Goal: Check status: Check status

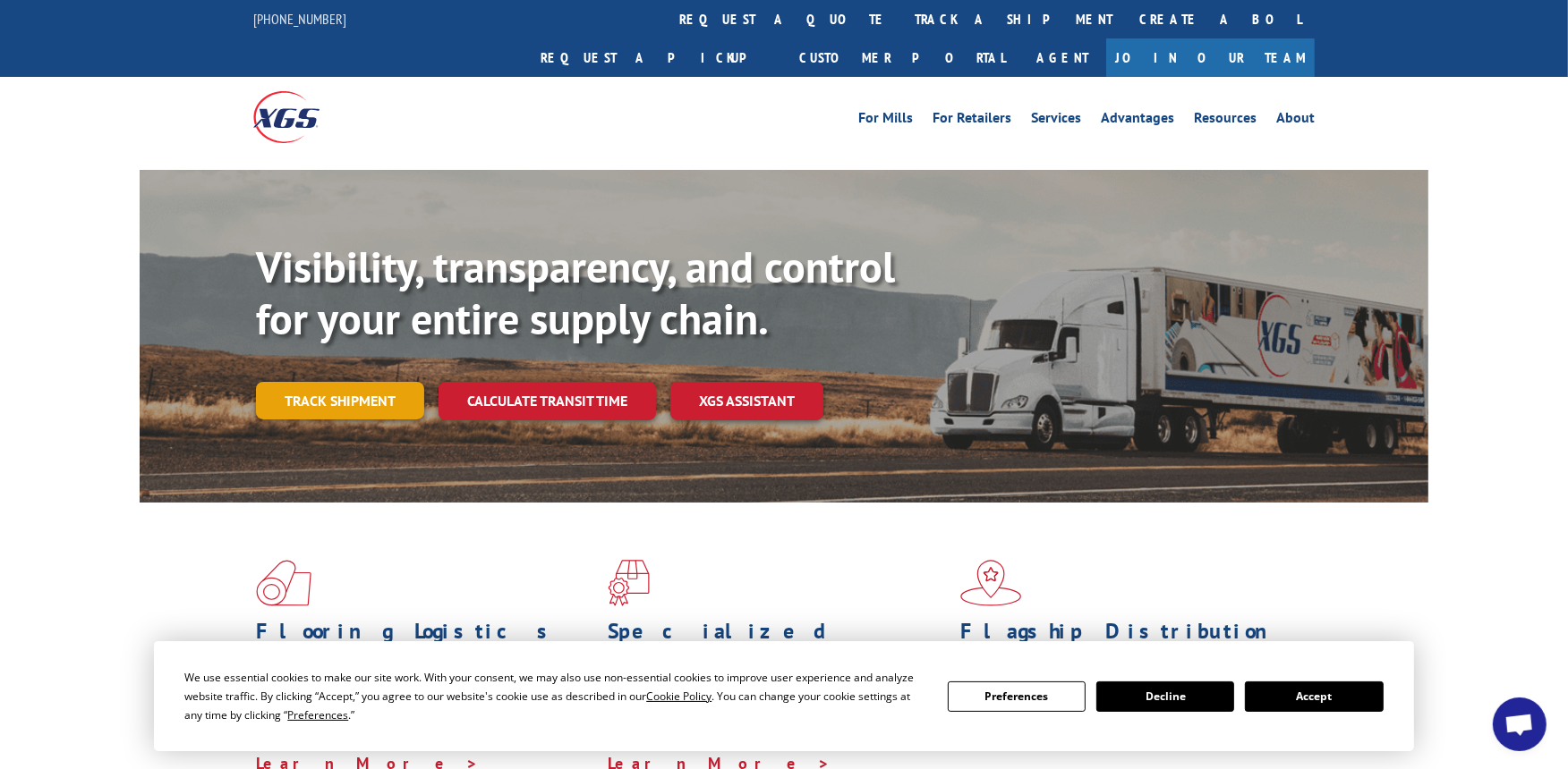
click at [287, 382] on link "Track shipment" at bounding box center [340, 400] width 168 height 38
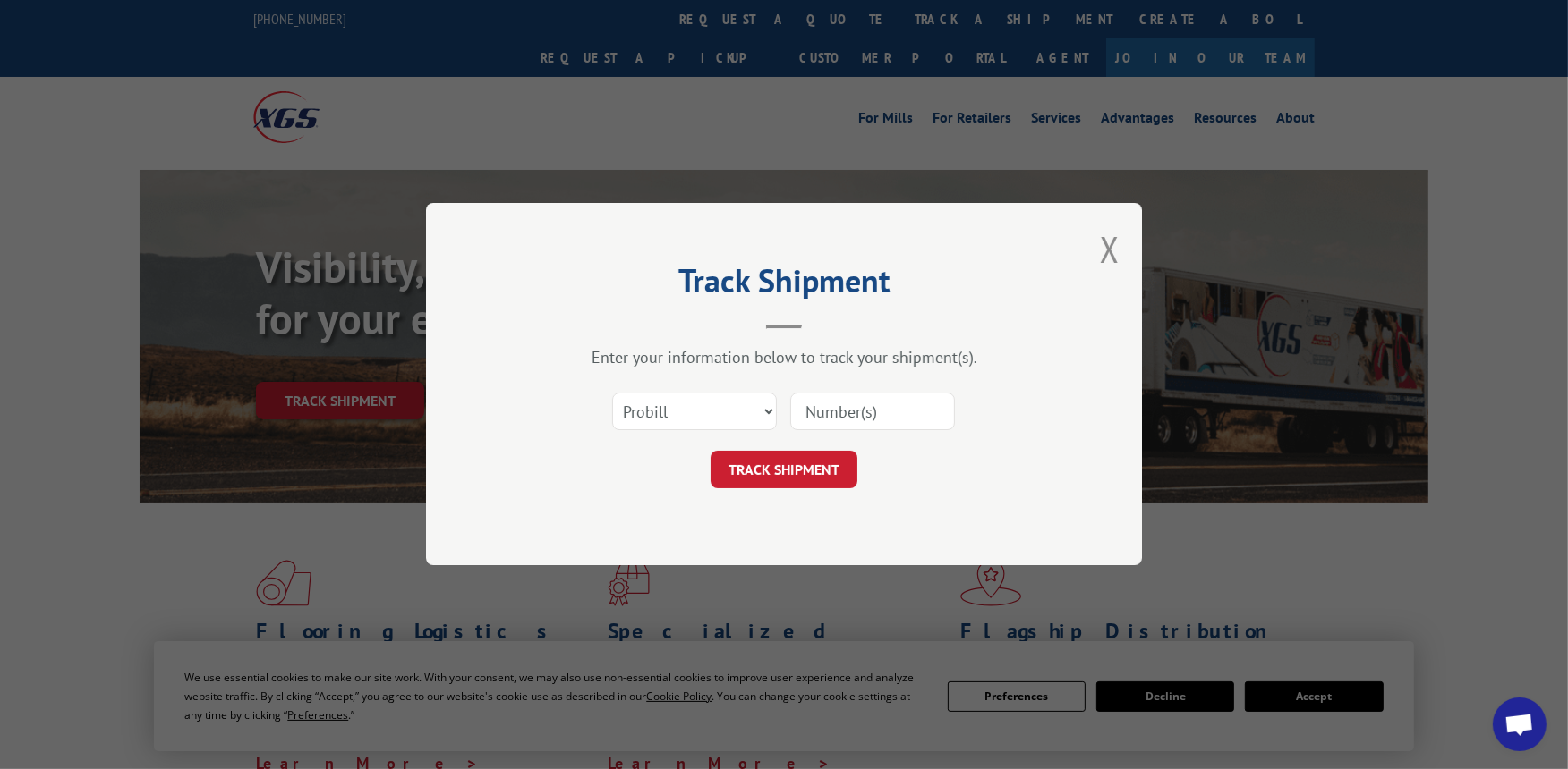
click at [844, 414] on input at bounding box center [872, 412] width 165 height 38
paste input "6432276"
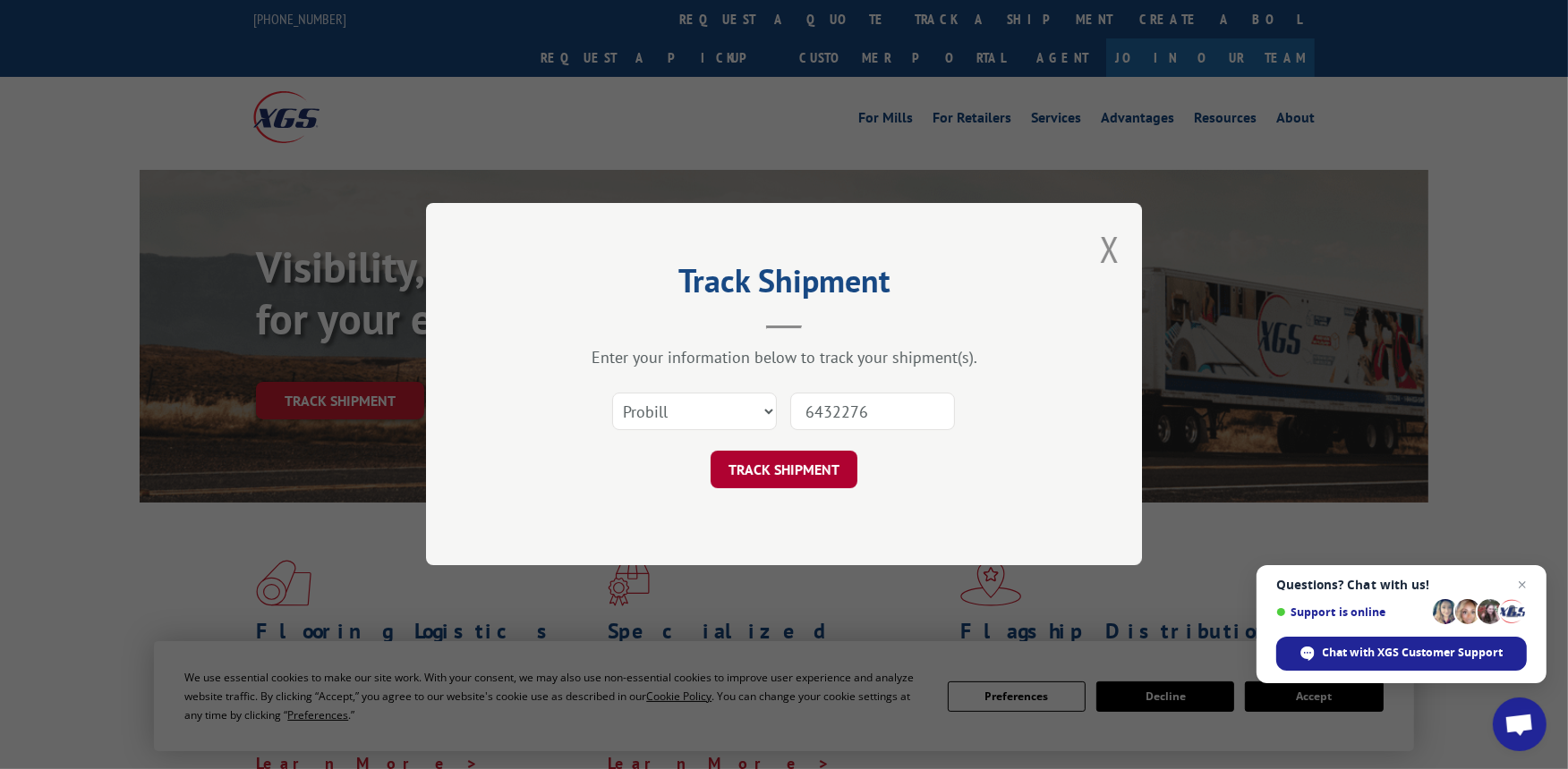
type input "6432276"
click at [805, 470] on button "TRACK SHIPMENT" at bounding box center [784, 470] width 146 height 38
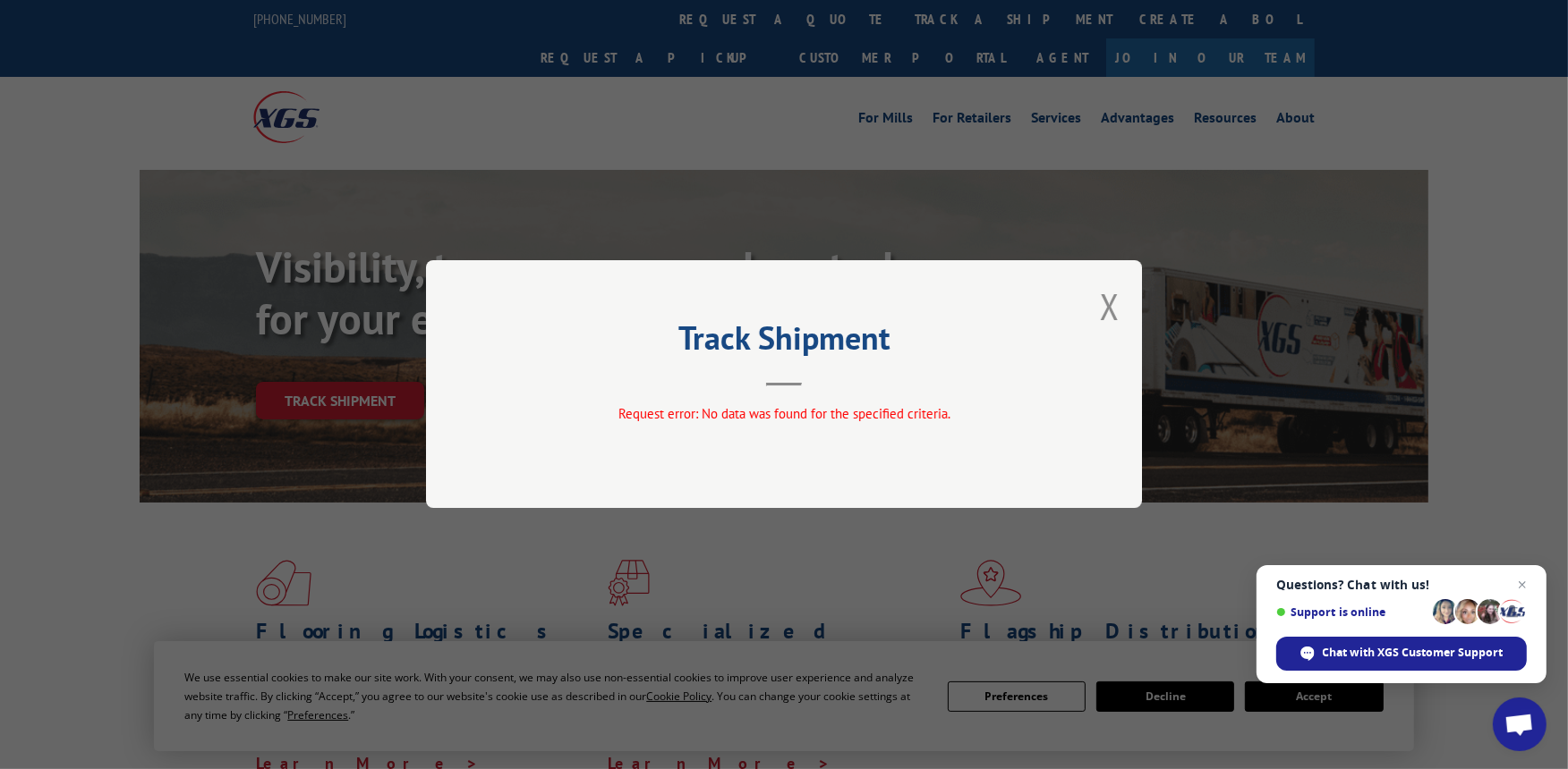
click at [1123, 315] on div "Track Shipment Request error: No data was found for the specified criteria." at bounding box center [783, 384] width 716 height 248
click at [1108, 310] on button "Close modal" at bounding box center [1110, 306] width 20 height 48
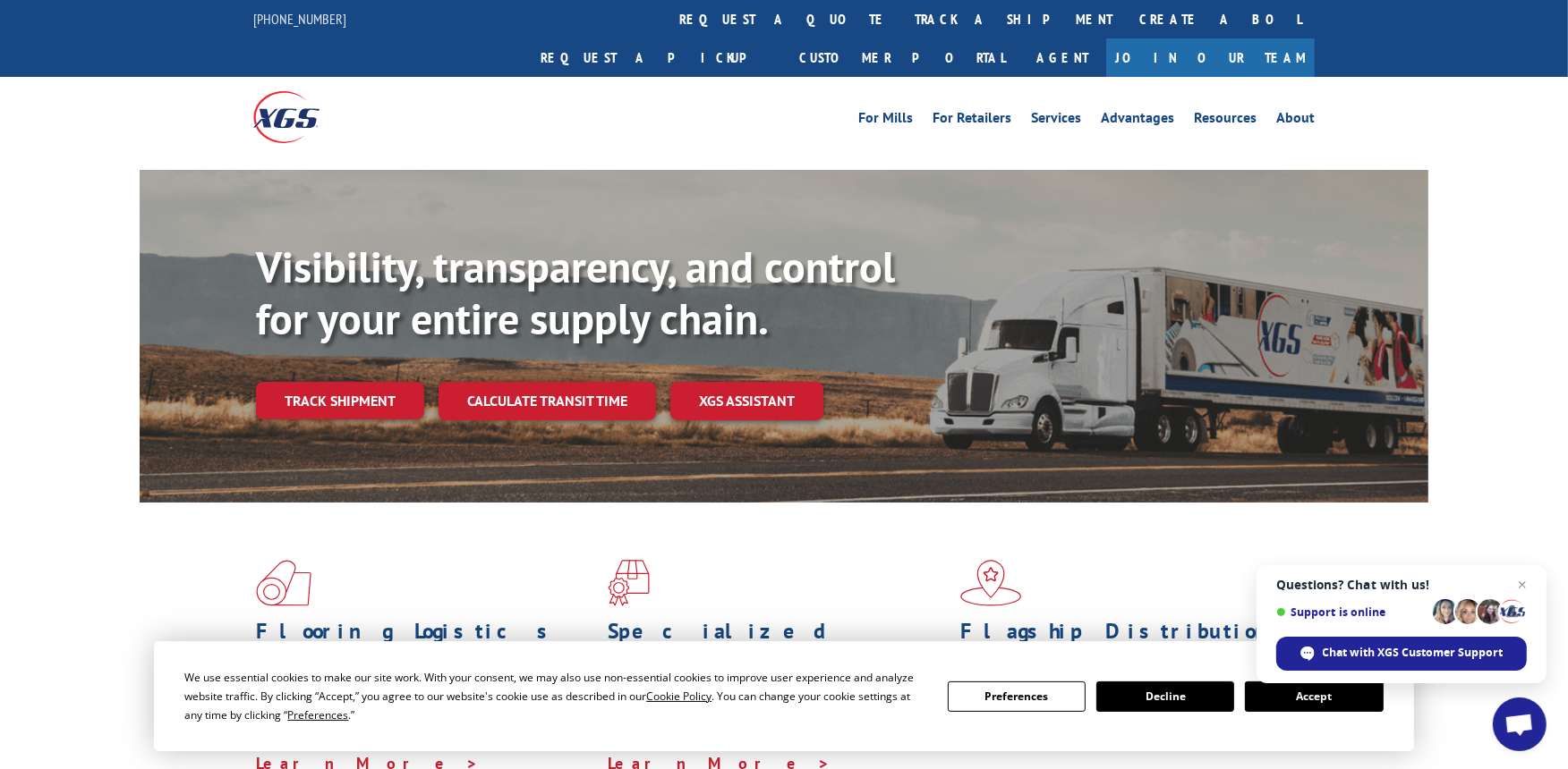
click at [901, 25] on link "track a shipment" at bounding box center [1013, 19] width 225 height 38
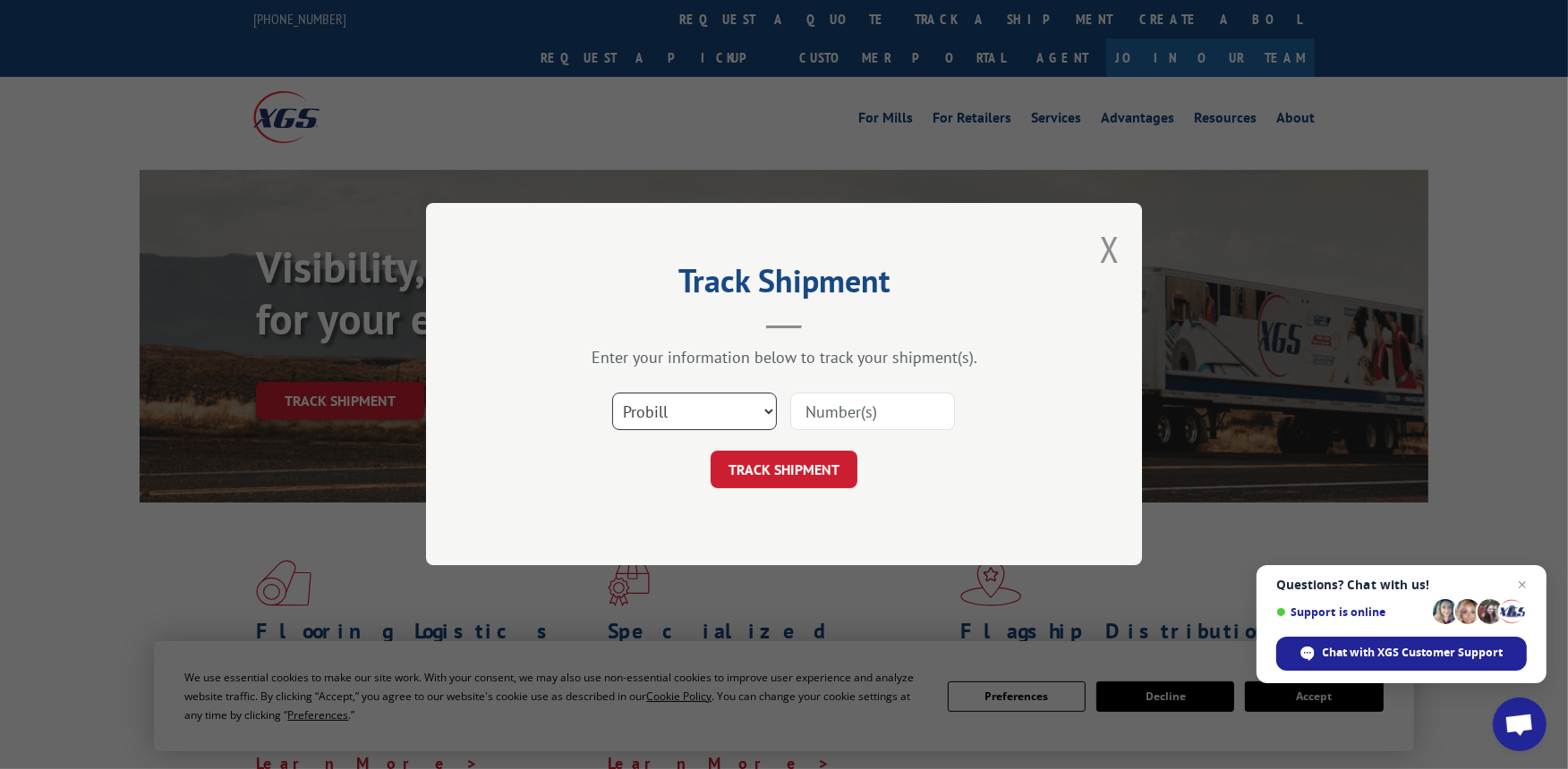
click at [769, 400] on select "Select category... Probill BOL PO" at bounding box center [694, 412] width 165 height 38
select select "bol"
click at [612, 393] on select "Select category... Probill BOL PO" at bounding box center [694, 412] width 165 height 38
click at [838, 405] on input at bounding box center [872, 412] width 165 height 38
paste input "6432276"
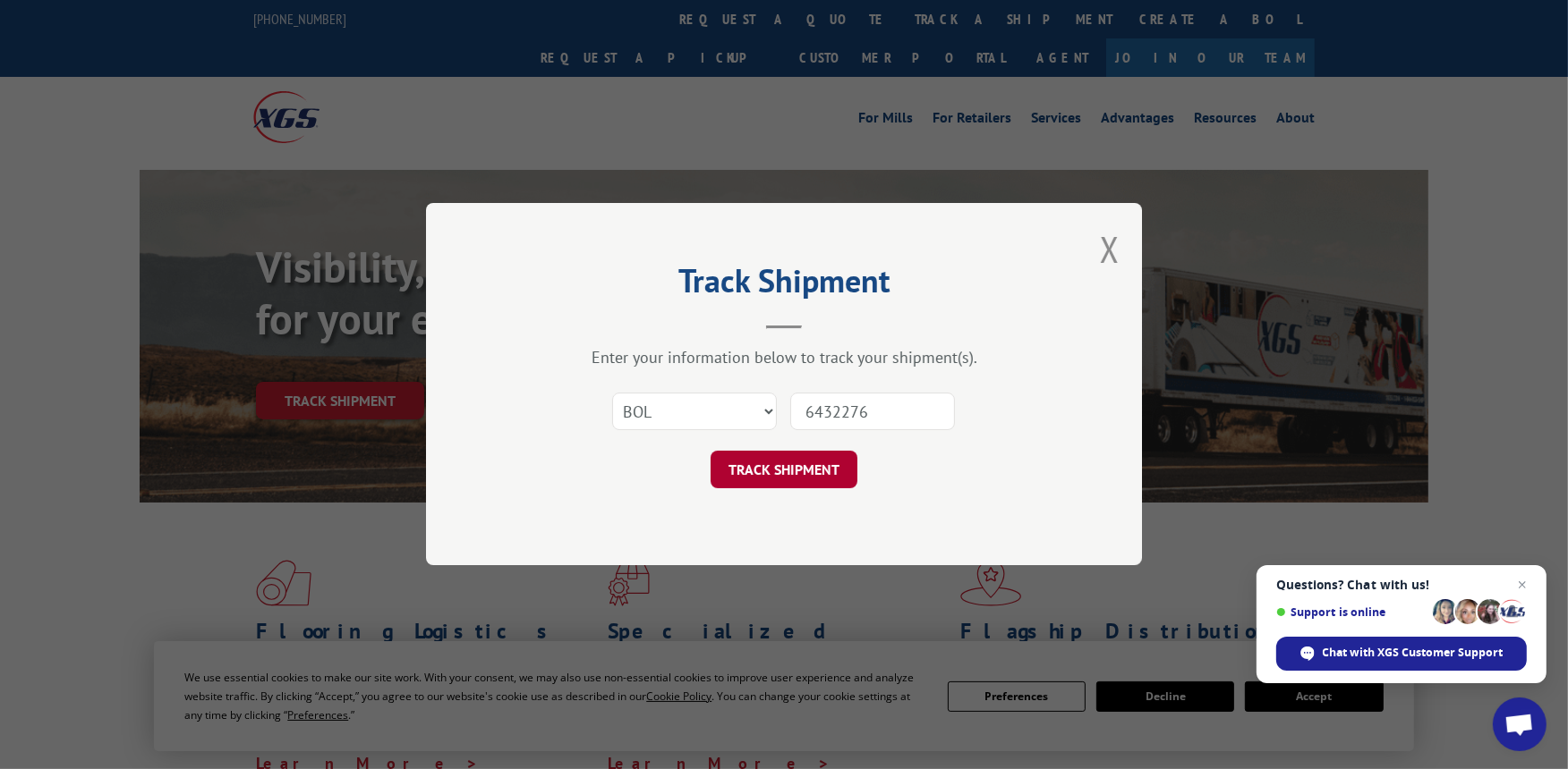
type input "6432276"
click at [779, 464] on button "TRACK SHIPMENT" at bounding box center [784, 470] width 146 height 38
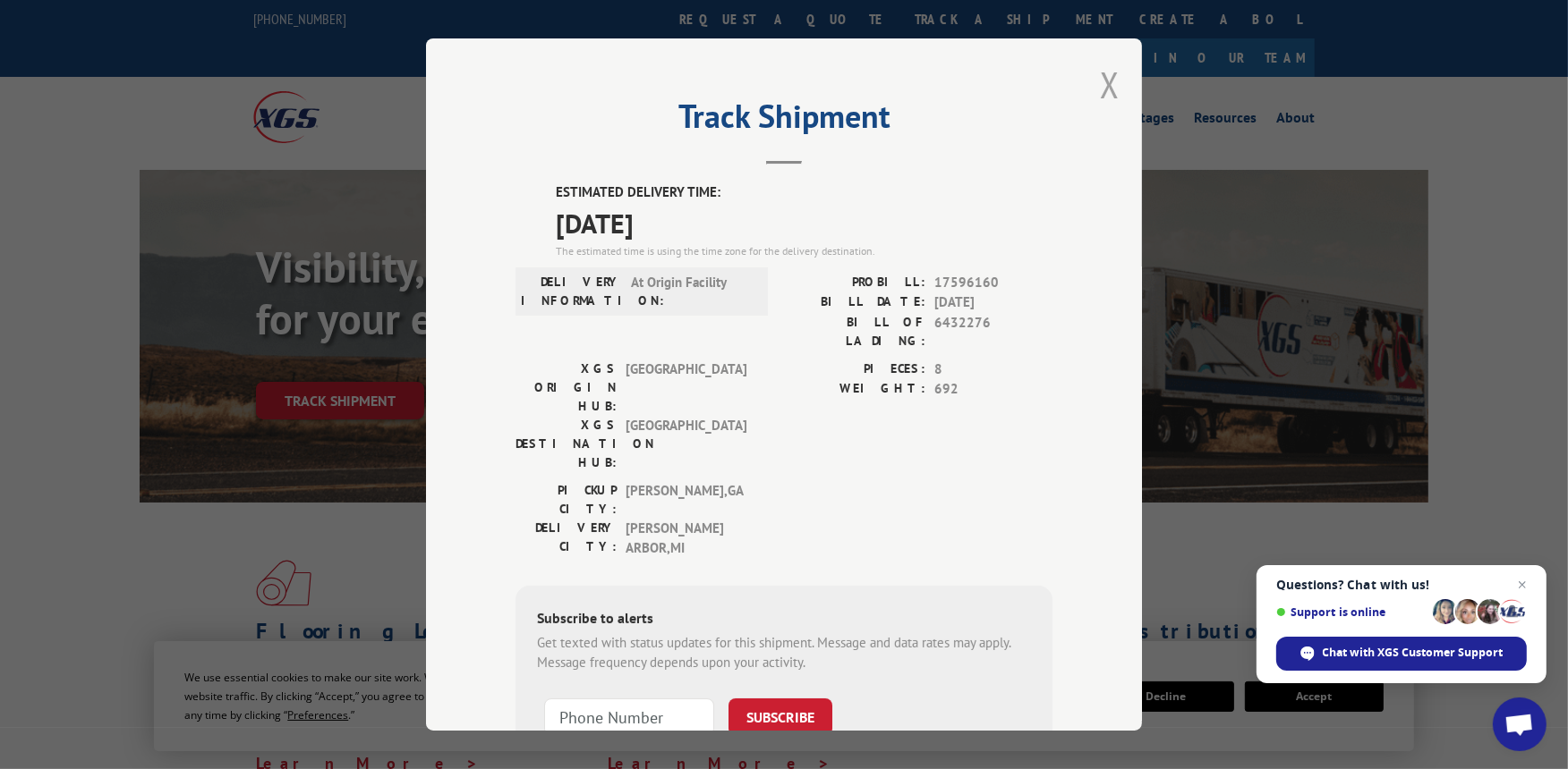
click at [1100, 97] on button "Close modal" at bounding box center [1110, 84] width 20 height 48
